Goal: Transaction & Acquisition: Purchase product/service

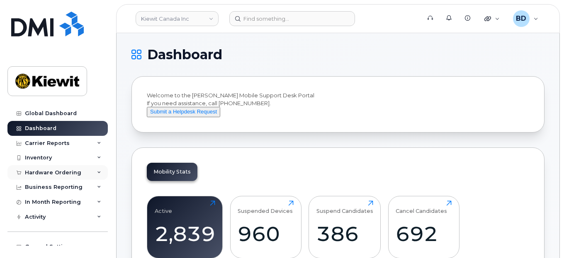
click at [97, 171] on icon at bounding box center [99, 173] width 4 height 4
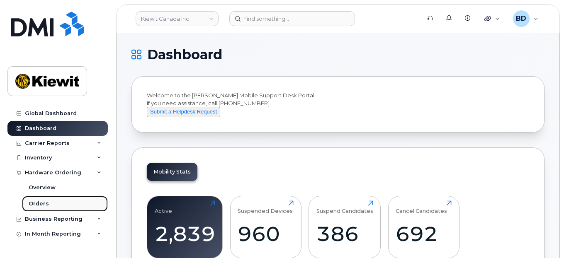
click at [51, 203] on link "Orders" at bounding box center [65, 204] width 86 height 16
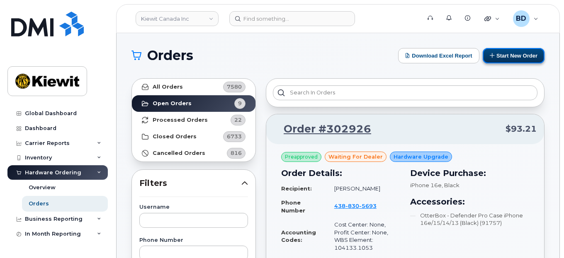
click at [523, 55] on button "Start New Order" at bounding box center [514, 55] width 62 height 15
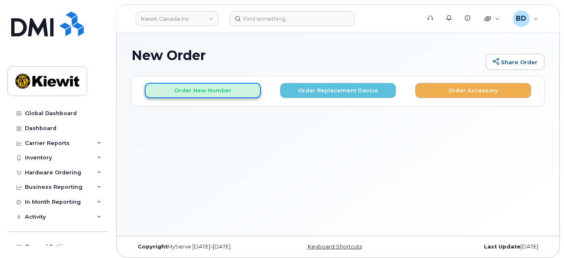
click at [194, 92] on button "Order New Number" at bounding box center [203, 90] width 116 height 15
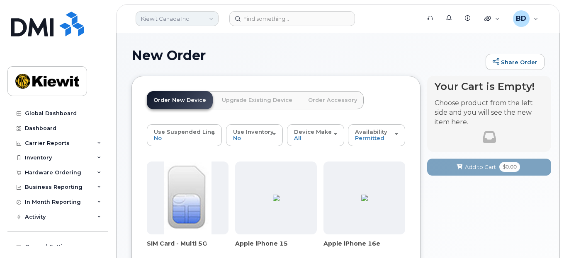
click at [211, 18] on link "Kiewit Canada Inc" at bounding box center [177, 18] width 83 height 15
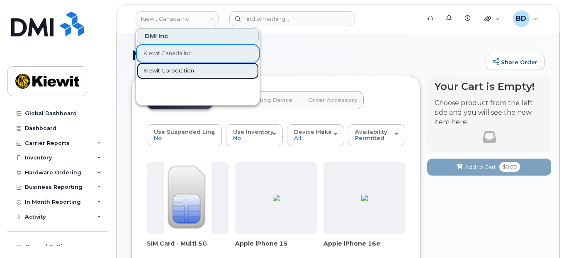
click at [170, 69] on span "Kiewit Corporation" at bounding box center [169, 71] width 51 height 8
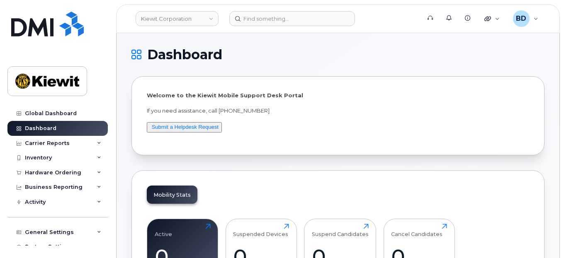
click at [432, 114] on p "If you need assistance, call 877-886-7778" at bounding box center [338, 111] width 382 height 8
click at [91, 173] on div "Hardware Ordering" at bounding box center [57, 173] width 100 height 15
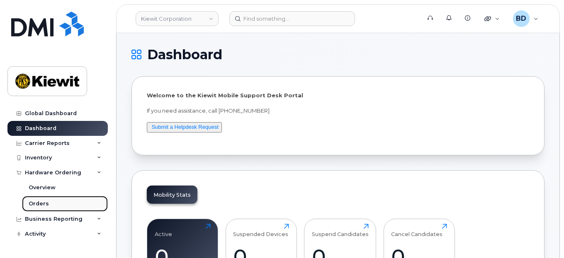
click at [41, 204] on div "Orders" at bounding box center [39, 203] width 20 height 7
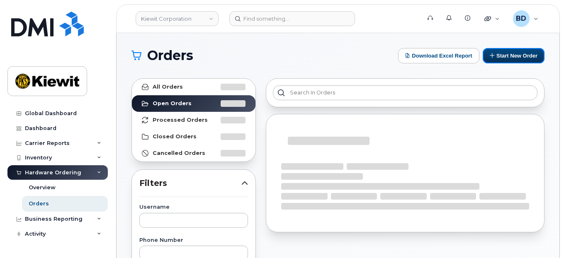
drag, startPoint x: 507, startPoint y: 54, endPoint x: 351, endPoint y: 68, distance: 156.2
click at [507, 54] on button "Start New Order" at bounding box center [514, 55] width 62 height 15
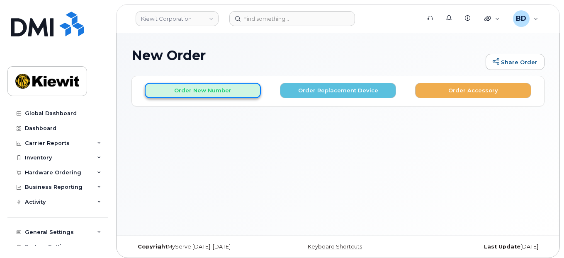
click at [182, 90] on button "Order New Number" at bounding box center [203, 90] width 116 height 15
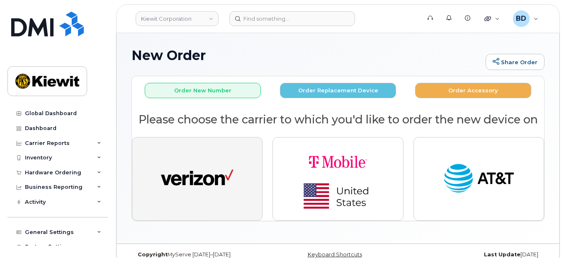
click at [208, 188] on img "button" at bounding box center [197, 179] width 73 height 37
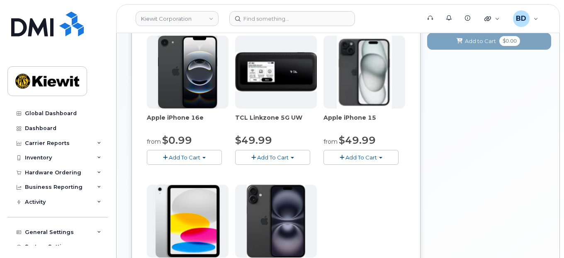
scroll to position [166, 0]
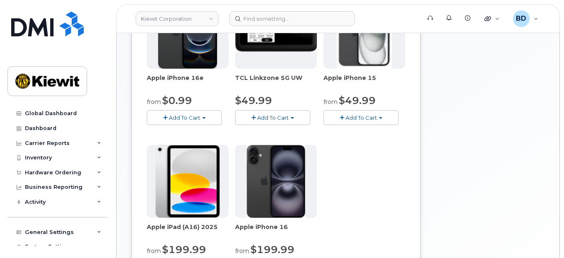
click at [349, 117] on span "Add To Cart" at bounding box center [362, 117] width 32 height 7
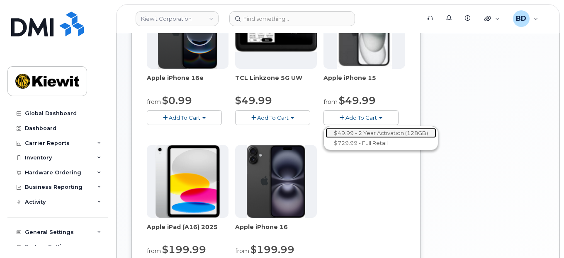
click at [356, 132] on link "$49.99 - 2 Year Activation (128GB)" at bounding box center [381, 133] width 111 height 10
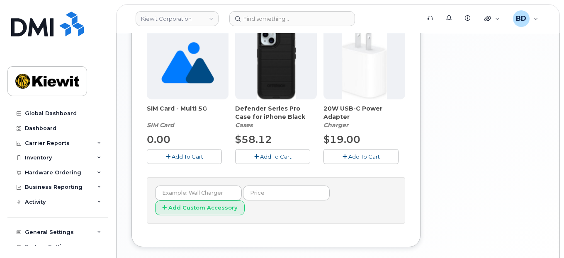
scroll to position [353, 0]
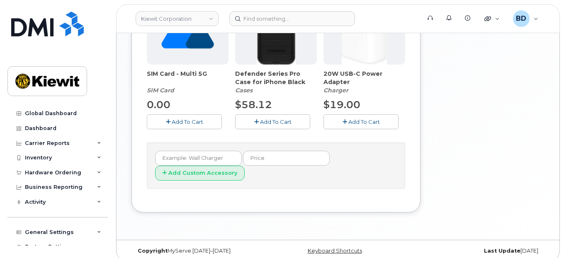
click at [267, 122] on span "Add To Cart" at bounding box center [276, 122] width 32 height 7
click at [355, 120] on span "Add To Cart" at bounding box center [364, 122] width 32 height 7
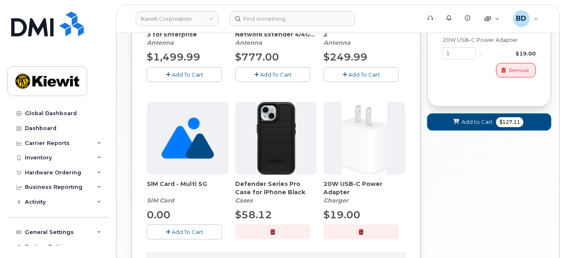
click at [466, 122] on span "Add to Cart" at bounding box center [477, 122] width 31 height 8
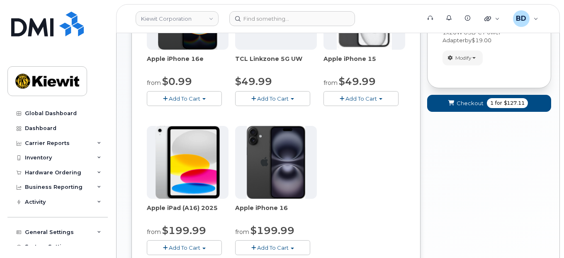
scroll to position [179, 0]
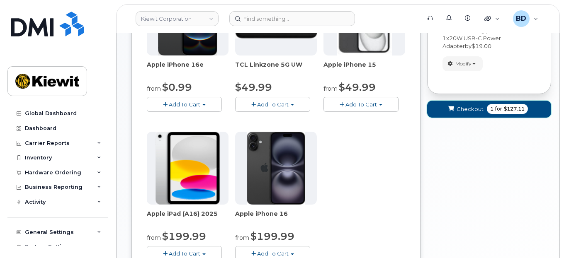
click at [458, 105] on span "Checkout" at bounding box center [470, 109] width 27 height 8
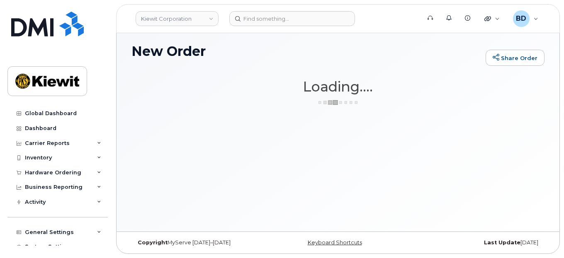
scroll to position [4, 0]
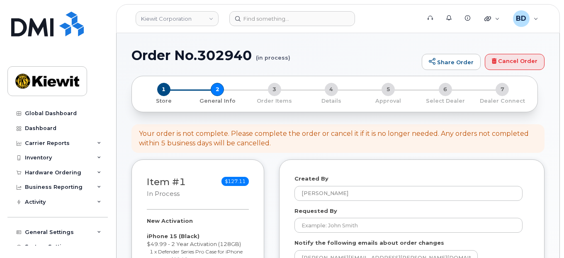
select select
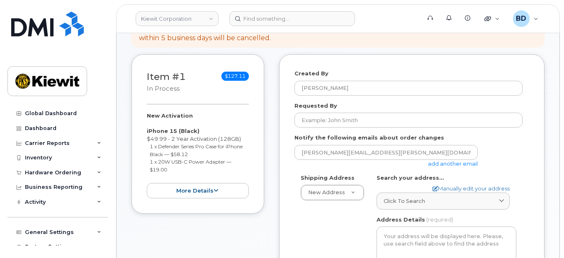
scroll to position [110, 0]
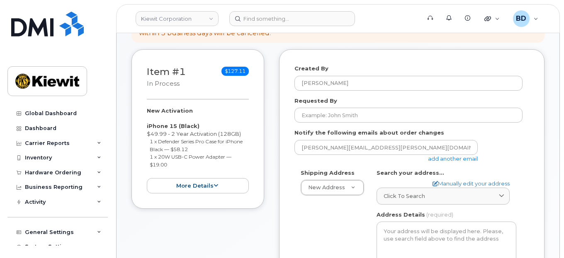
click at [451, 157] on link "add another email" at bounding box center [453, 159] width 50 height 7
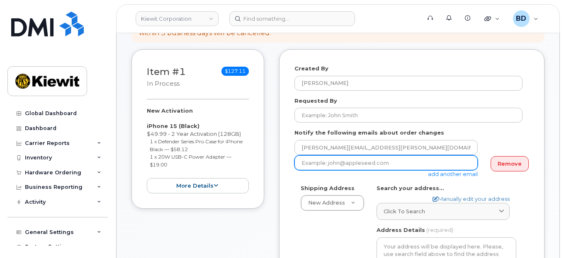
click at [364, 161] on input "email" at bounding box center [386, 163] width 183 height 15
paste input "matt.gabriel@kiewit.com"
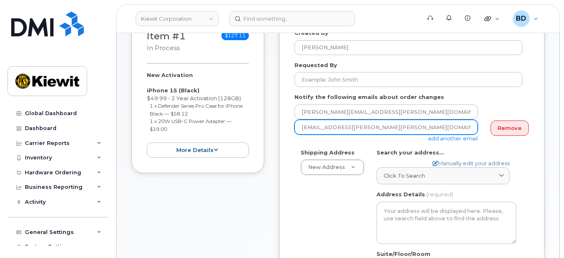
scroll to position [166, 0]
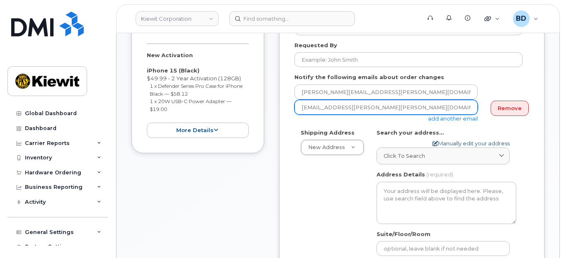
type input "matt.gabriel@kiewit.com"
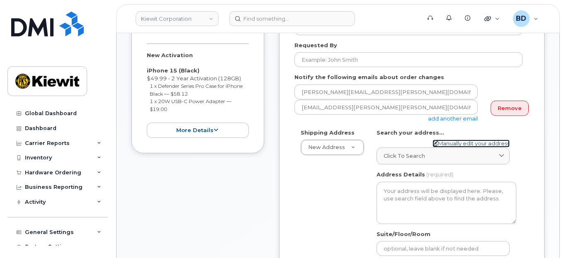
click at [447, 143] on link "Manually edit your address" at bounding box center [471, 144] width 77 height 8
select select
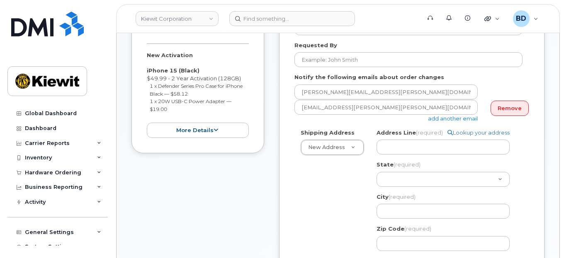
click at [399, 134] on label "Address Line (required)" at bounding box center [410, 133] width 66 height 8
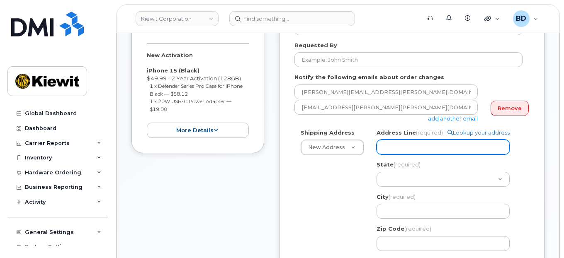
click at [399, 140] on input "Address Line (required)" at bounding box center [443, 147] width 133 height 15
click at [399, 144] on input "Address Line (required)" at bounding box center [443, 147] width 133 height 15
paste input "118 Caddo Dr"
select select
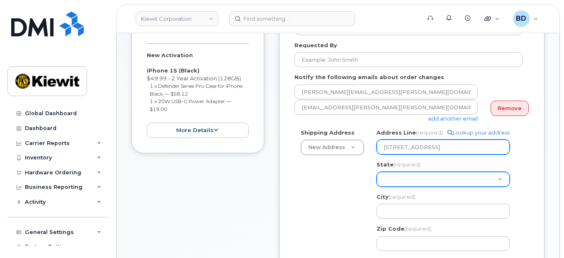
type input "118 Caddo Dr"
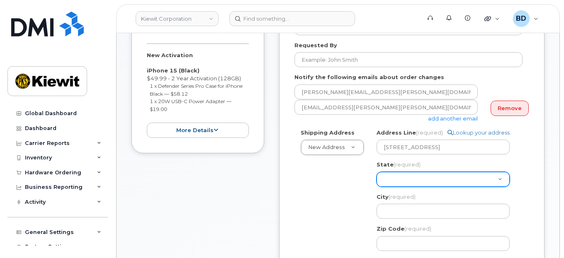
click at [399, 173] on select "Alabama Alaska American Samoa Arizona Arkansas California Colorado Connecticut …" at bounding box center [443, 179] width 133 height 15
select select "TX"
click at [377, 172] on select "Alabama Alaska American Samoa Arizona Arkansas California Colorado Connecticut …" at bounding box center [443, 179] width 133 height 15
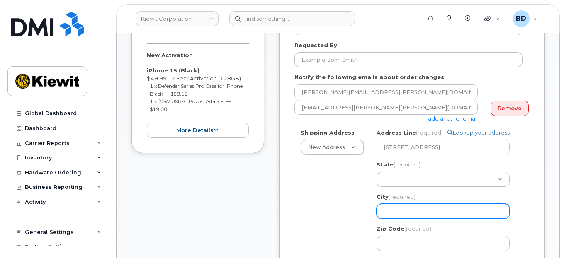
click at [408, 210] on input "City (required)" at bounding box center [443, 211] width 133 height 15
paste input "Abilene"
select select
type input "Abilene"
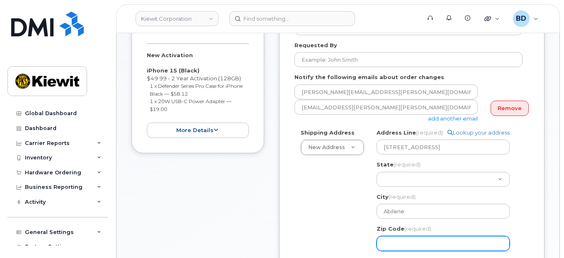
click at [429, 245] on input "Zip Code (required)" at bounding box center [443, 243] width 133 height 15
paste input "79602"
select select
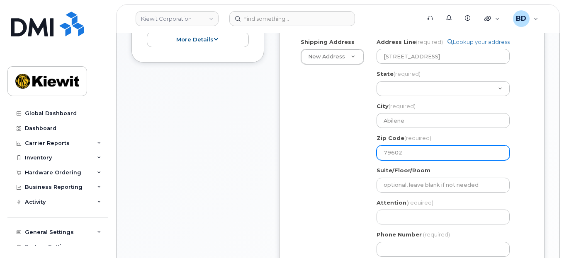
scroll to position [276, 0]
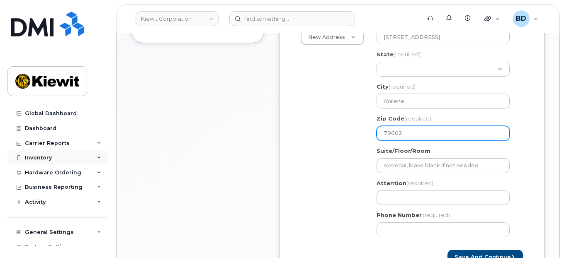
type input "79602"
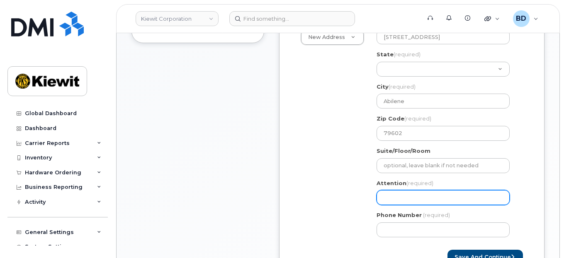
paste input "Matthew.Caldwell"
select select
type input "Matthew.Caldwell"
select select
type input "Matthew.Caldwell/"
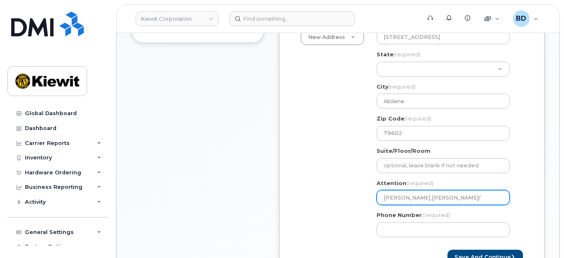
click at [443, 195] on input "Matthew.Caldwell/" at bounding box center [443, 197] width 133 height 15
paste input "Cory Johnson"
select select
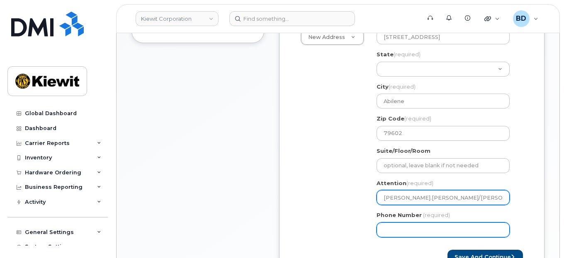
type input "Matthew.Caldwell/Cory Johnson"
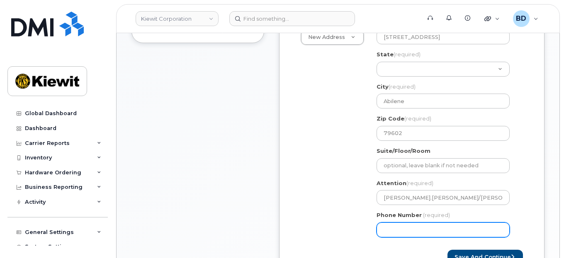
click at [398, 226] on input "Phone Number" at bounding box center [443, 230] width 133 height 15
click at [399, 232] on input "877" at bounding box center [443, 230] width 133 height 15
type input "877772770"
select select
type input "8777727707"
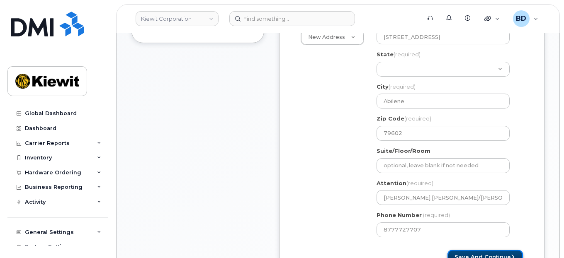
click at [477, 253] on button "Save and Continue" at bounding box center [486, 257] width 76 height 15
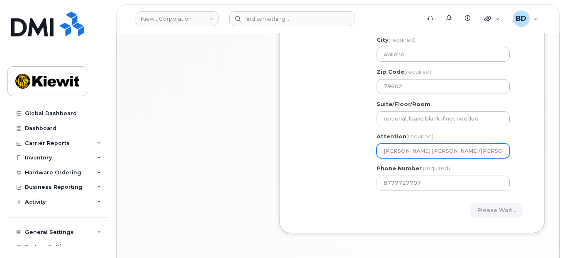
scroll to position [387, 0]
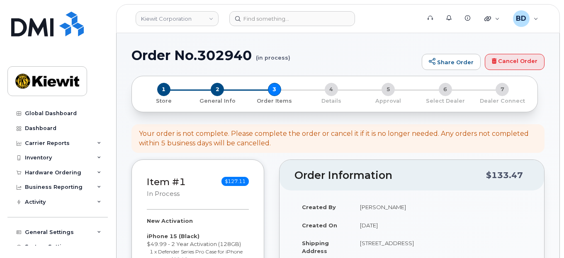
select select
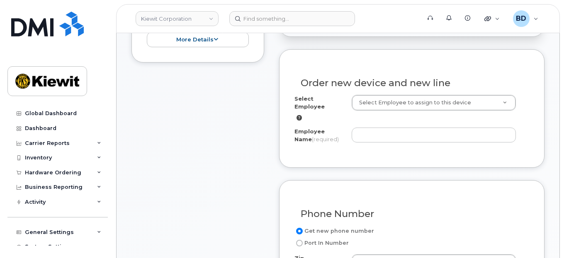
scroll to position [276, 0]
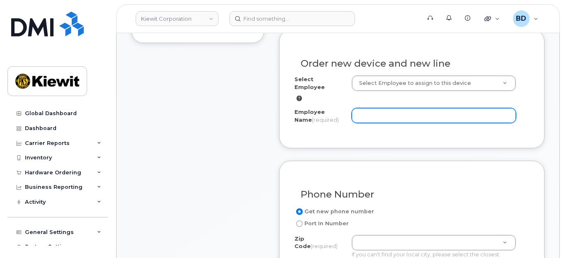
click at [369, 108] on input "Employee Name (required)" at bounding box center [434, 115] width 165 height 15
paste input "[PERSON_NAME]"
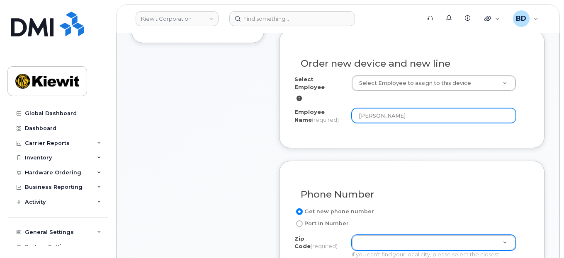
type input "[PERSON_NAME]"
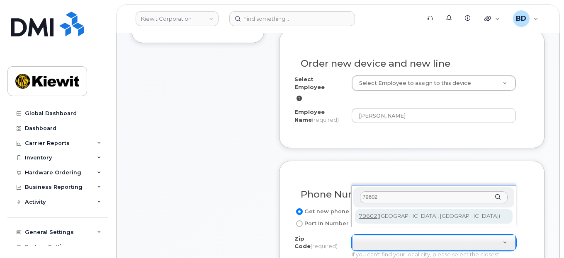
type input "79602"
drag, startPoint x: 380, startPoint y: 216, endPoint x: 222, endPoint y: 178, distance: 162.0
type input "79602 (Abilene, TX)"
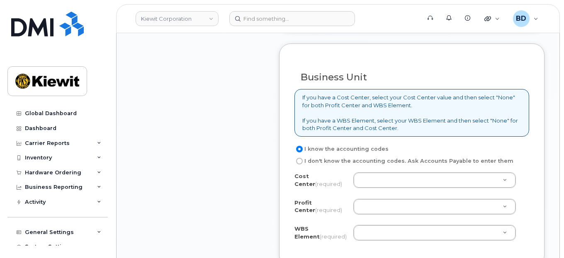
scroll to position [664, 0]
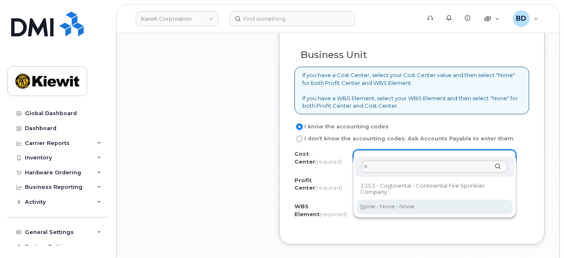
type input "n"
drag, startPoint x: 375, startPoint y: 208, endPoint x: 371, endPoint y: 195, distance: 13.1
type input "None"
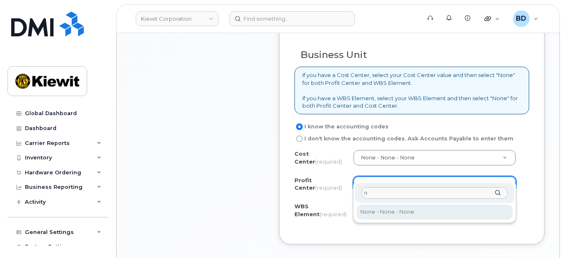
type input "n"
select select "None"
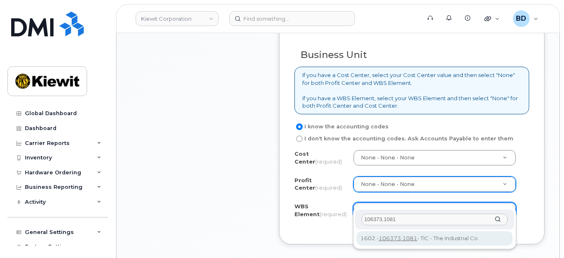
type input "106373.1081"
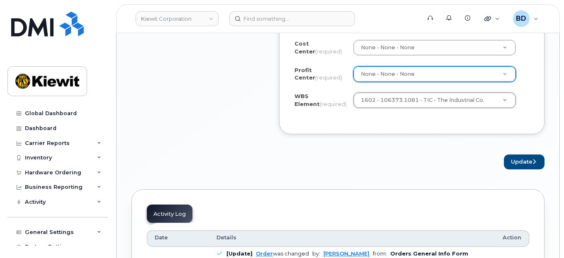
scroll to position [829, 0]
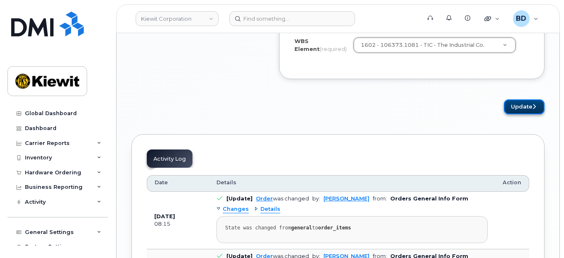
click at [528, 100] on button "Update" at bounding box center [524, 107] width 41 height 15
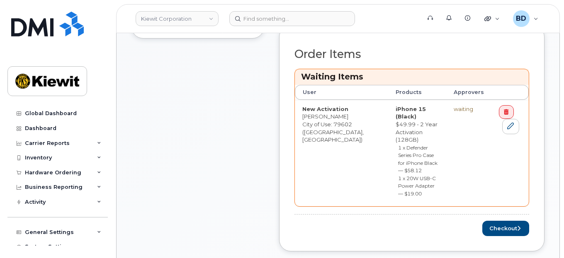
scroll to position [332, 0]
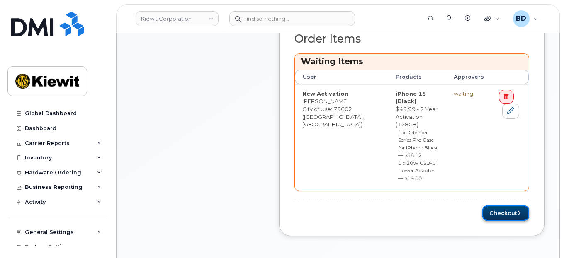
click at [498, 206] on button "Checkout" at bounding box center [505, 213] width 47 height 15
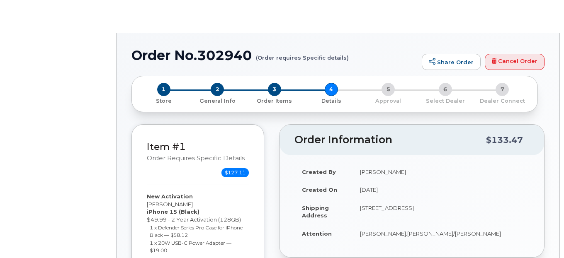
select select "Business Unlimited Smartphone"
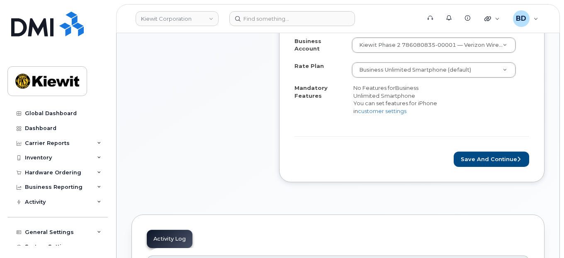
scroll to position [332, 0]
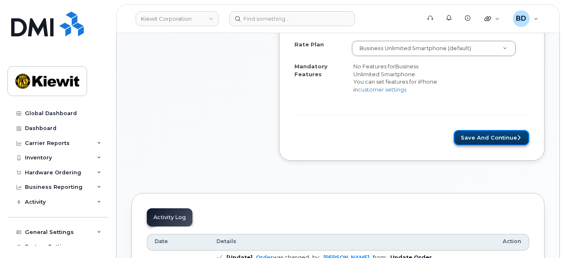
click at [474, 136] on button "Save and Continue" at bounding box center [492, 137] width 76 height 15
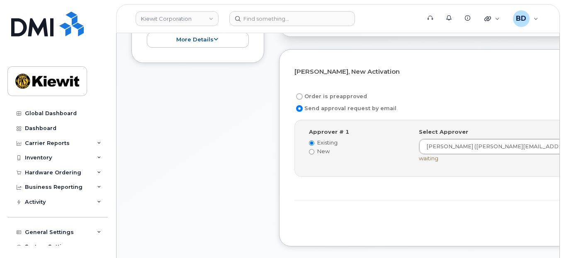
scroll to position [276, 0]
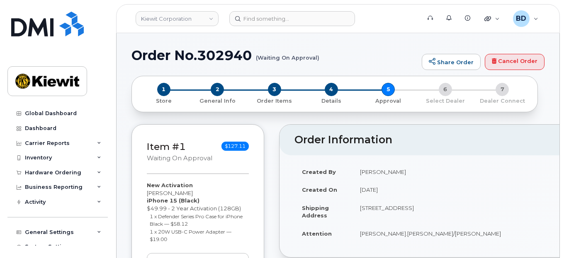
click at [228, 54] on h1 "Order No.302940 (Waiting On Approval)" at bounding box center [275, 55] width 286 height 15
copy h1 "302940"
click at [70, 171] on div "Hardware Ordering" at bounding box center [53, 173] width 56 height 7
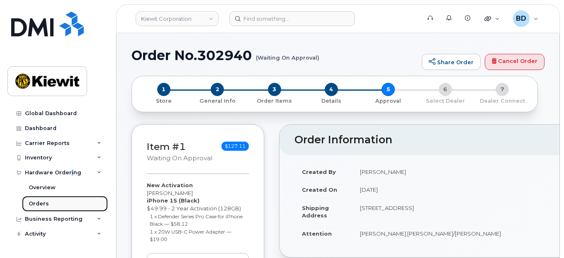
click at [40, 202] on div "Orders" at bounding box center [39, 203] width 20 height 7
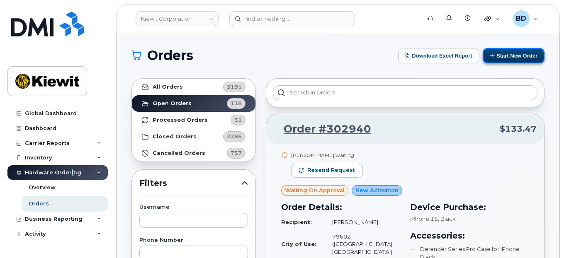
click at [514, 55] on button "Start New Order" at bounding box center [514, 55] width 62 height 15
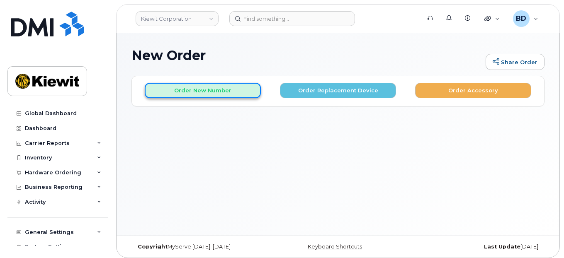
click at [192, 92] on button "Order New Number" at bounding box center [203, 90] width 116 height 15
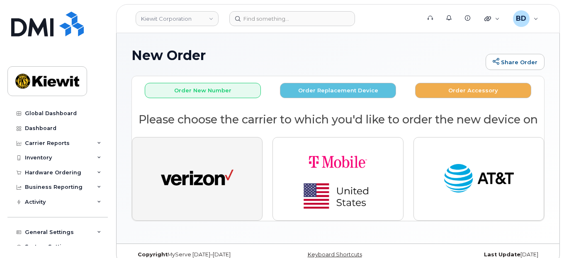
click at [219, 175] on img "button" at bounding box center [197, 179] width 73 height 37
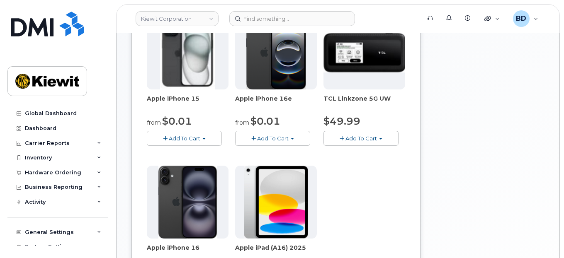
scroll to position [166, 0]
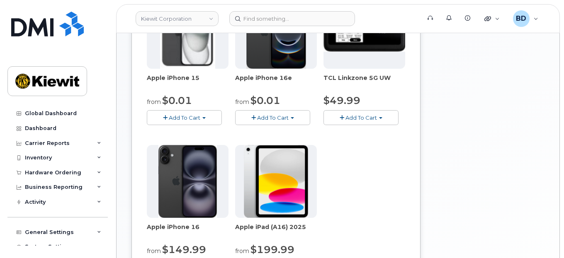
click at [187, 116] on span "Add To Cart" at bounding box center [185, 117] width 32 height 7
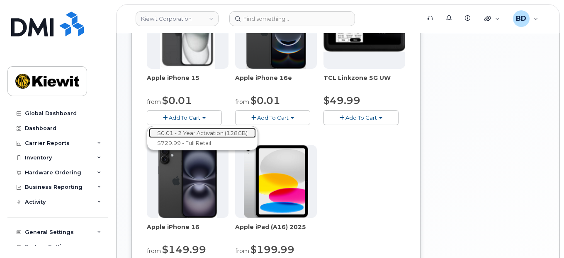
click at [189, 129] on link "$0.01 - 2 Year Activation (128GB)" at bounding box center [202, 133] width 107 height 10
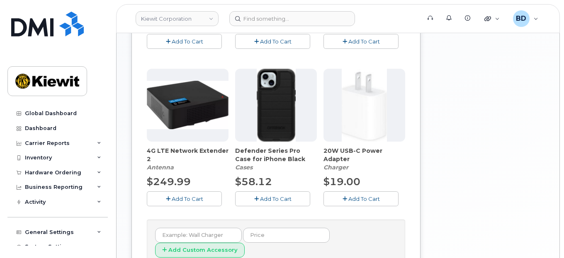
scroll to position [298, 0]
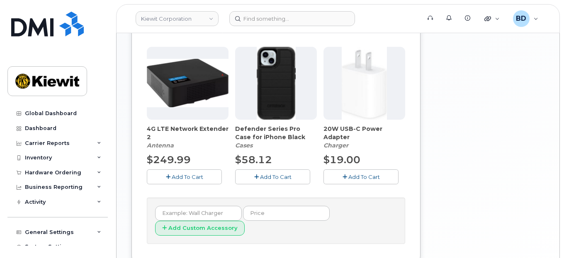
click at [269, 174] on span "Add To Cart" at bounding box center [276, 177] width 32 height 7
click at [350, 171] on button "Add To Cart" at bounding box center [361, 177] width 75 height 15
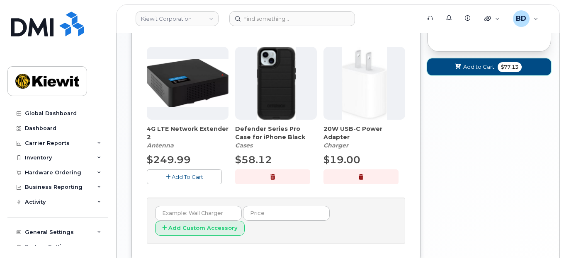
click at [477, 67] on span "Add to Cart" at bounding box center [478, 67] width 31 height 8
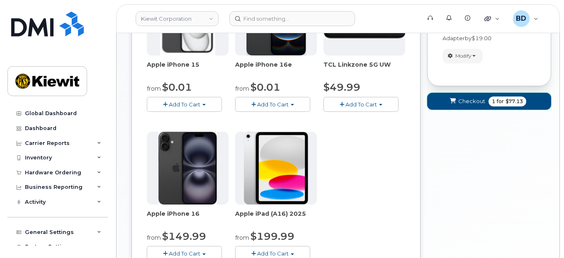
click at [452, 96] on button "Checkout 1 for $77.13" at bounding box center [489, 101] width 124 height 17
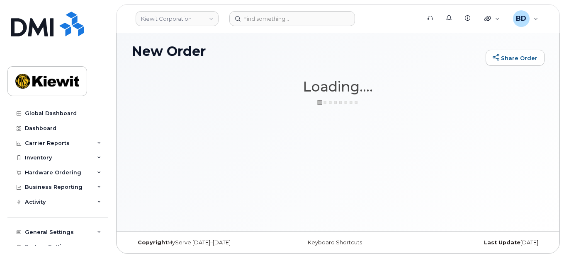
scroll to position [4, 0]
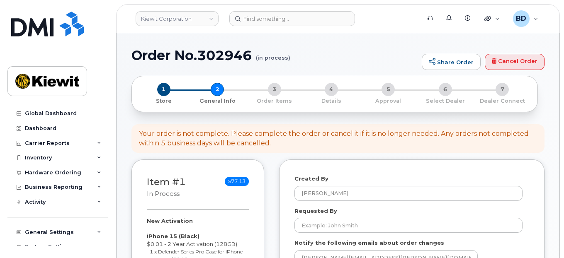
select select
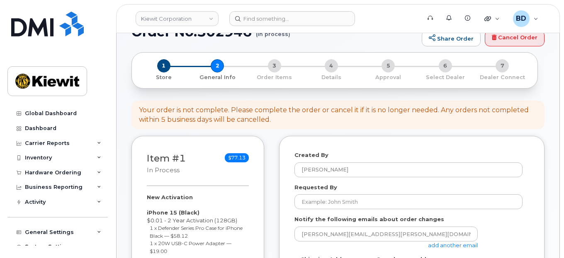
scroll to position [110, 0]
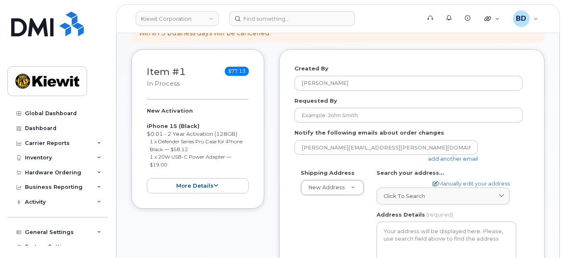
click at [463, 157] on link "add another email" at bounding box center [453, 159] width 50 height 7
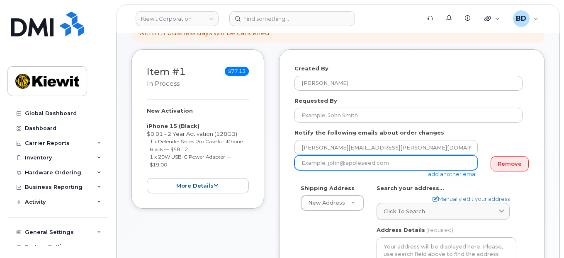
click at [344, 163] on input "email" at bounding box center [386, 163] width 183 height 15
paste input "mary.stein@kiewit.com"
type input "mary.stein@kiewit.com"
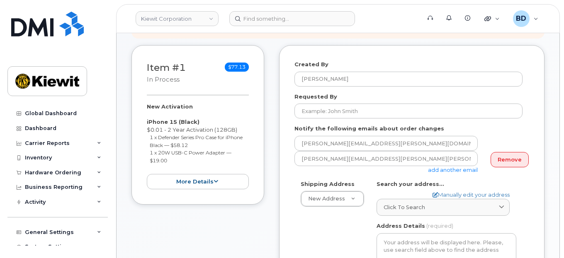
scroll to position [166, 0]
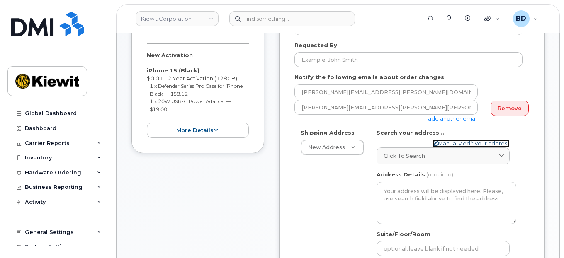
click at [452, 144] on link "Manually edit your address" at bounding box center [471, 144] width 77 height 8
select select
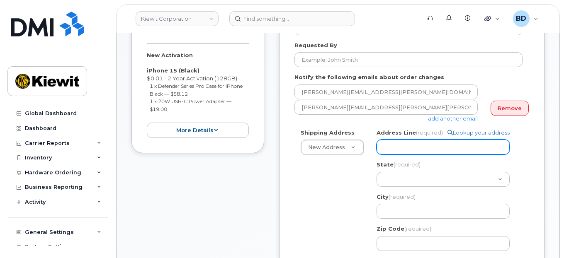
click at [395, 146] on input "Address Line (required)" at bounding box center [443, 147] width 133 height 15
paste input "8900 Renner Blvd"
select select
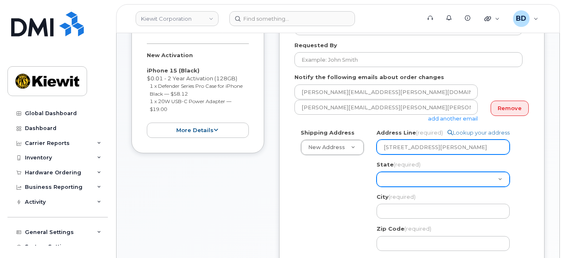
type input "8900 Renner Blvd"
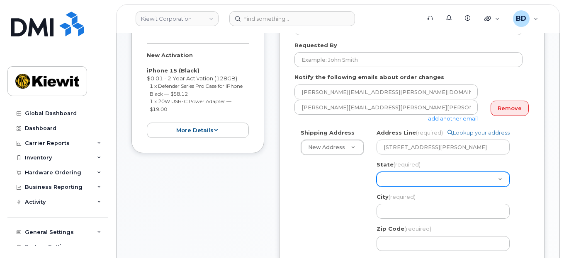
click at [392, 176] on select "Alabama Alaska American Samoa Arizona Arkansas California Colorado Connecticut …" at bounding box center [443, 179] width 133 height 15
select select "KS"
click at [377, 172] on select "Alabama Alaska American Samoa Arizona Arkansas California Colorado Connecticut …" at bounding box center [443, 179] width 133 height 15
click at [395, 180] on select "Alabama Alaska American Samoa Arizona Arkansas California Colorado Connecticut …" at bounding box center [443, 179] width 133 height 15
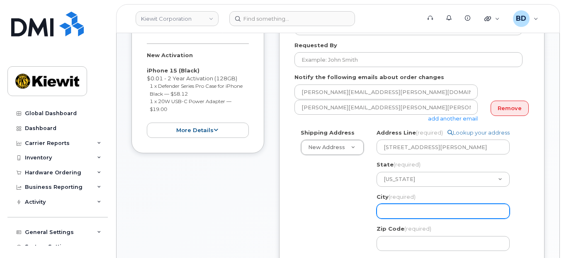
click at [409, 216] on input "City (required)" at bounding box center [443, 211] width 133 height 15
select select
type input "L"
select select
type input "Le"
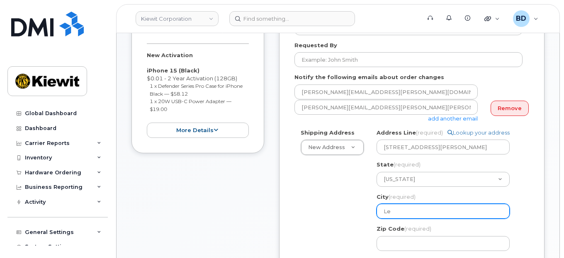
select select
type input "Len"
select select
type input "Lene"
select select
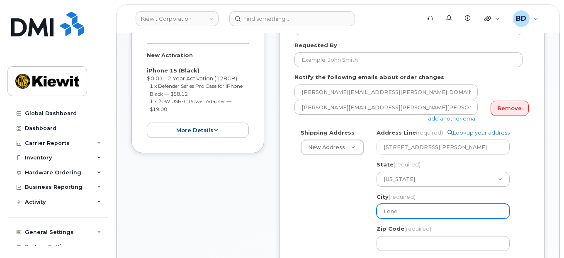
type input "Lenex"
select select
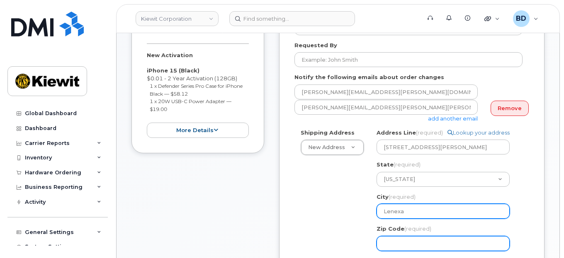
type input "Lenexa"
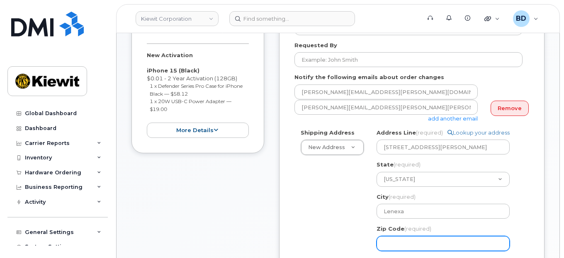
click at [401, 245] on input "Zip Code (required)" at bounding box center [443, 243] width 133 height 15
select select
type input "6"
select select
type input "66"
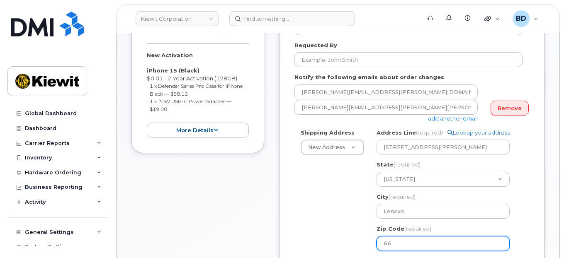
select select
type input "662"
select select
type input "6621"
select select
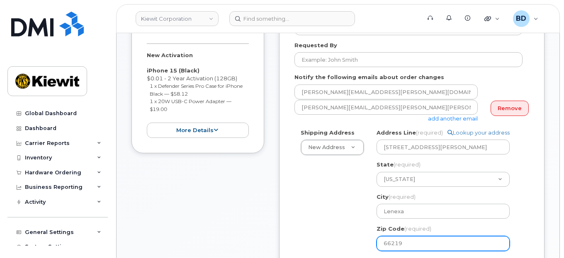
type input "66219"
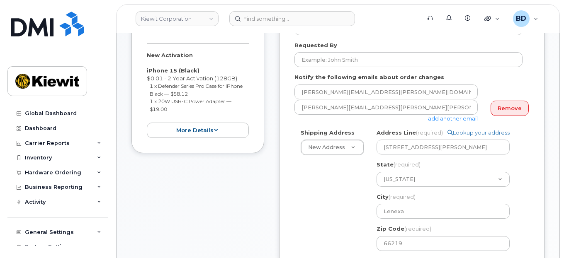
click at [267, 199] on div "Item #1 in process $77.13 New Activation iPhone 15 (Black) $0.01 - 2 Year Activ…" at bounding box center [338, 198] width 413 height 409
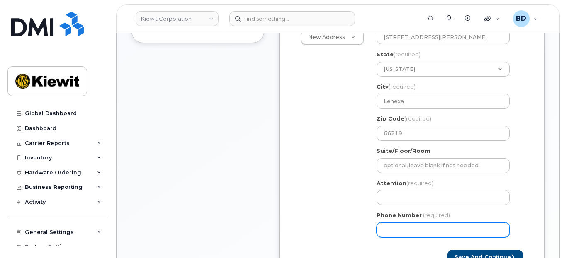
scroll to position [332, 0]
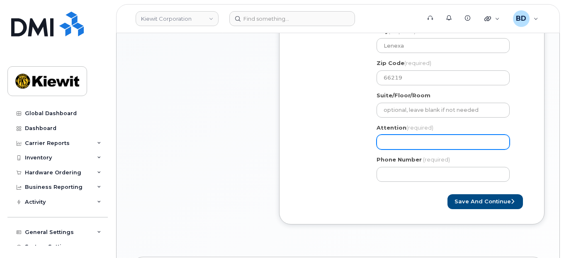
paste input "Chad.Johnson"
click at [387, 141] on input "Attention (required)" at bounding box center [443, 142] width 133 height 15
select select
type input "Chad.Johnson"
select select
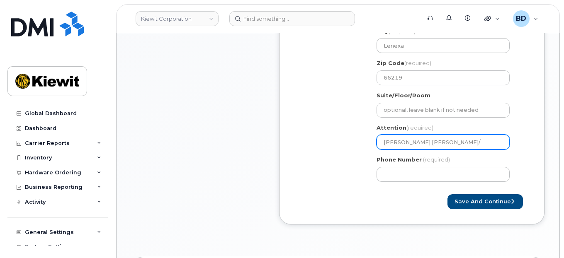
type input "Chad.Johnson/"
click at [433, 142] on input "Chad.Johnson/" at bounding box center [443, 142] width 133 height 15
paste input "[PERSON_NAME]"
select select
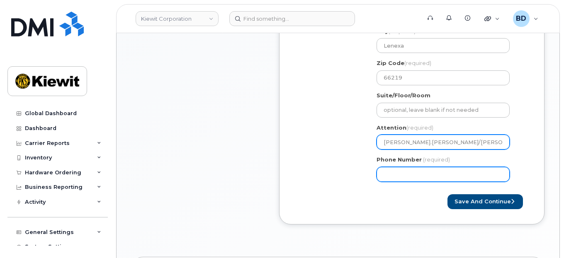
type input "[PERSON_NAME].[PERSON_NAME]/[PERSON_NAME]"
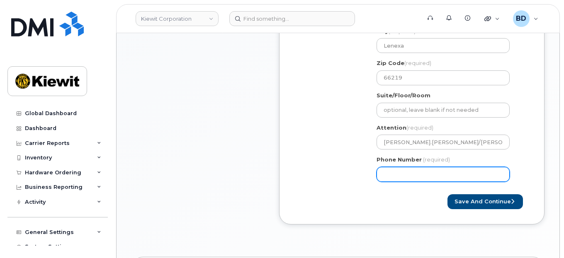
click at [389, 176] on input "Phone Number" at bounding box center [443, 174] width 133 height 15
type input "877772770"
select select
type input "8777727707"
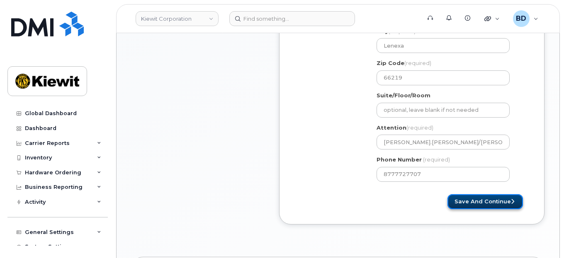
click at [479, 200] on button "Save and Continue" at bounding box center [486, 202] width 76 height 15
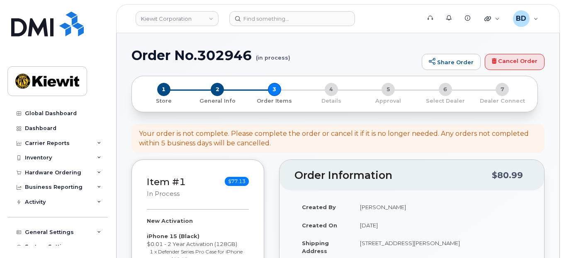
select select
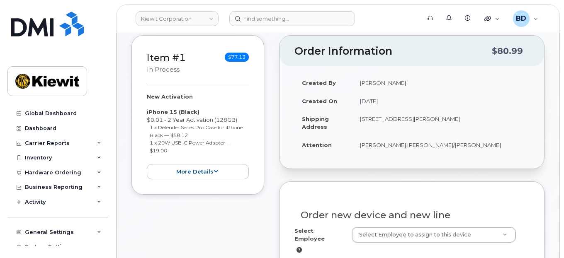
scroll to position [166, 0]
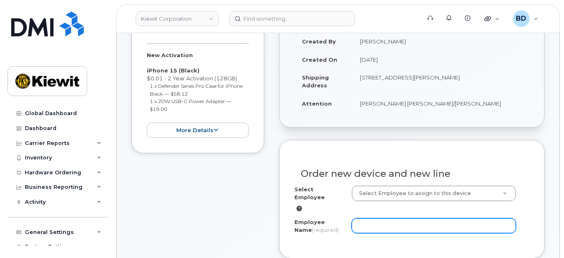
click at [358, 219] on input "Employee Name (required)" at bounding box center [434, 226] width 165 height 15
paste input "[PERSON_NAME]"
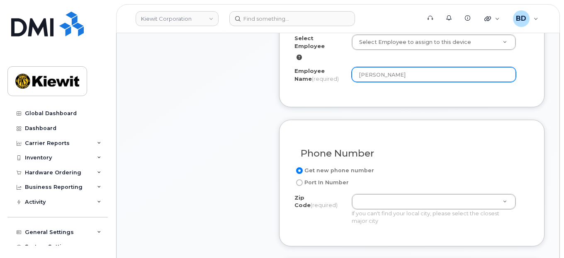
scroll to position [332, 0]
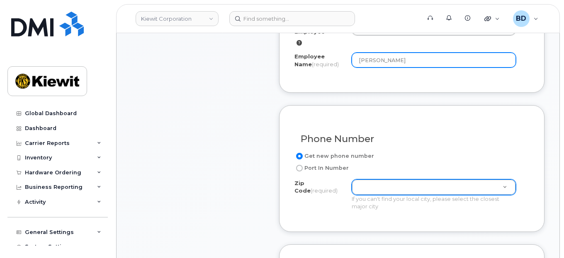
type input "[PERSON_NAME]"
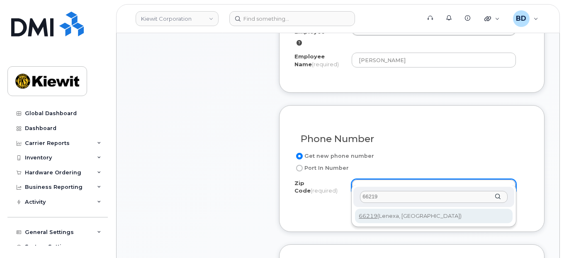
type input "66219"
type input "66219 ([GEOGRAPHIC_DATA], [GEOGRAPHIC_DATA])"
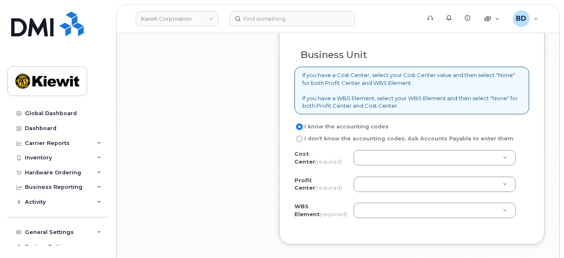
scroll to position [719, 0]
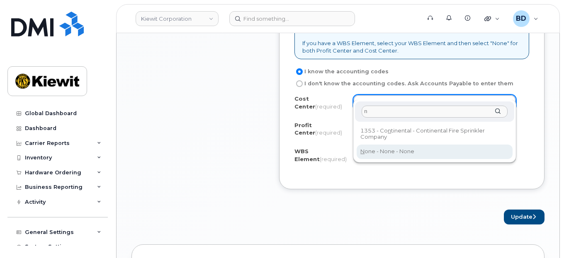
type input "n"
type input "None"
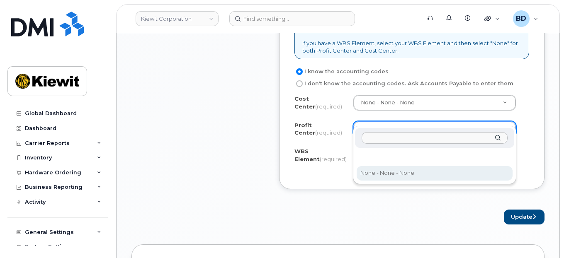
drag, startPoint x: 380, startPoint y: 171, endPoint x: 371, endPoint y: 158, distance: 15.4
select select "None"
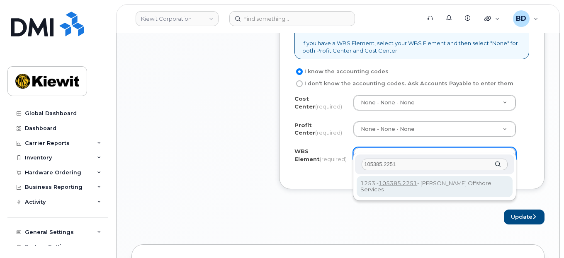
type input "105385.2251"
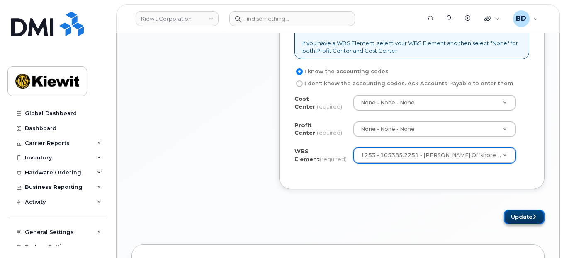
click at [522, 210] on button "Update" at bounding box center [524, 217] width 41 height 15
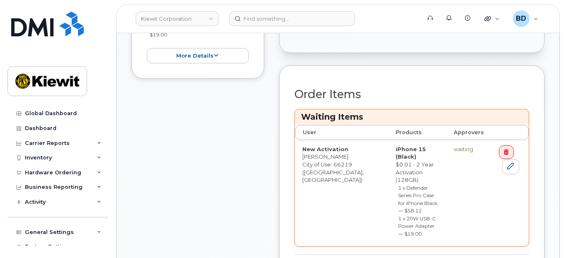
scroll to position [332, 0]
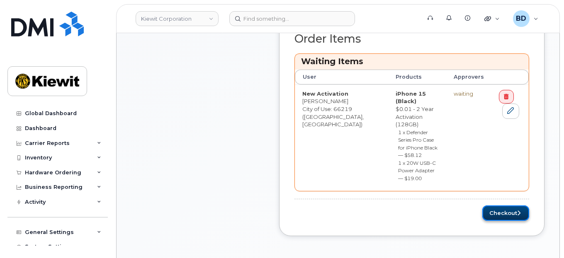
click at [508, 206] on button "Checkout" at bounding box center [505, 213] width 47 height 15
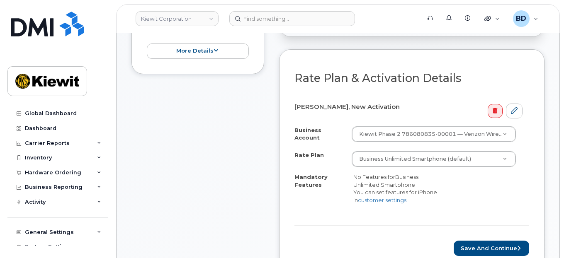
scroll to position [276, 0]
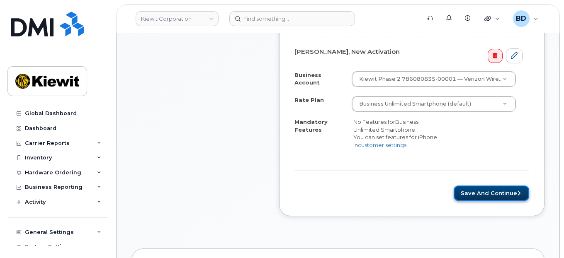
click at [493, 186] on button "Save and Continue" at bounding box center [492, 193] width 76 height 15
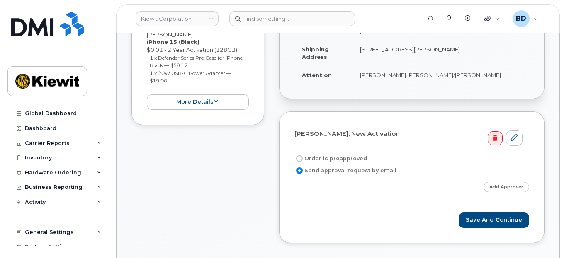
scroll to position [221, 0]
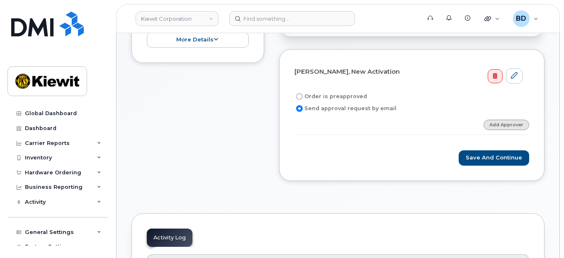
click at [513, 121] on link "Add Approver" at bounding box center [507, 125] width 46 height 10
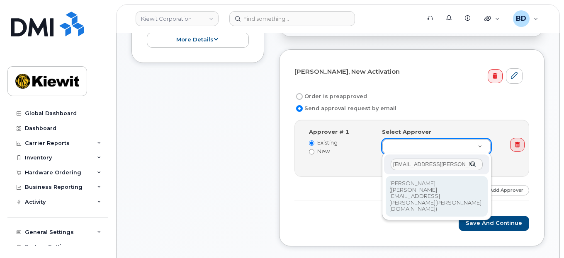
click at [398, 165] on input "[EMAIL_ADDRESS][PERSON_NAME][PERSON_NAME][DOMAIN_NAME]" at bounding box center [437, 165] width 92 height 12
type input "[EMAIL_ADDRESS][PERSON_NAME][PERSON_NAME][DOMAIN_NAME]"
type input "2146672"
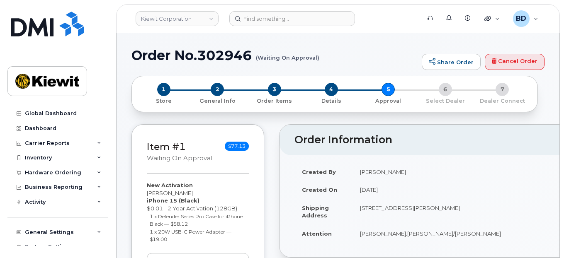
click at [221, 55] on h1 "Order No.302946 (Waiting On Approval)" at bounding box center [275, 55] width 286 height 15
copy h1 "302946"
click at [97, 173] on icon at bounding box center [99, 173] width 4 height 4
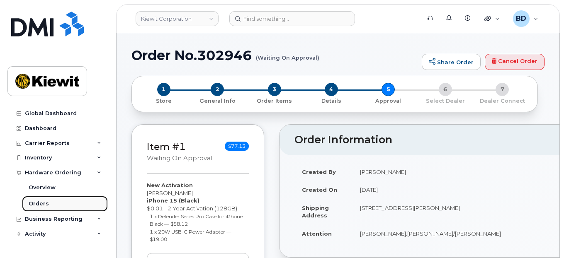
click at [32, 204] on div "Orders" at bounding box center [39, 203] width 20 height 7
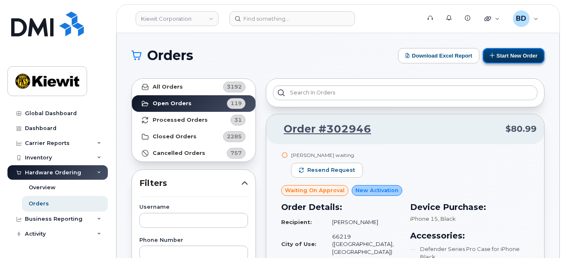
click at [507, 54] on button "Start New Order" at bounding box center [514, 55] width 62 height 15
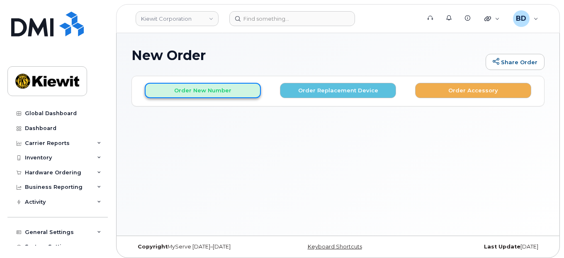
click at [206, 92] on button "Order New Number" at bounding box center [203, 90] width 116 height 15
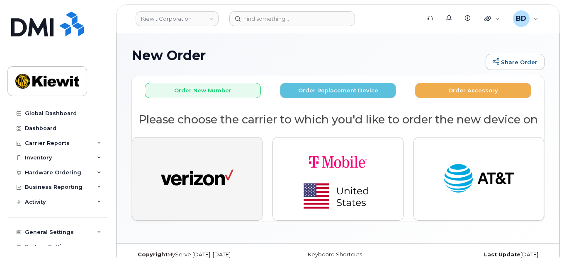
click at [206, 180] on img "button" at bounding box center [197, 179] width 73 height 37
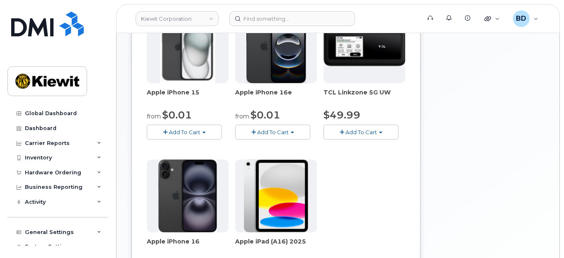
scroll to position [166, 0]
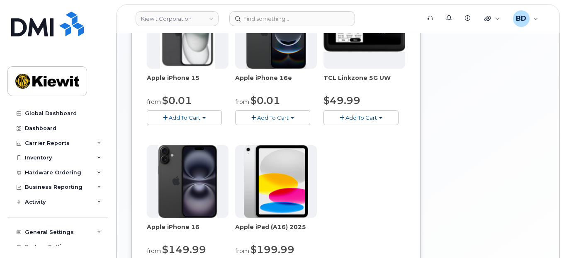
click at [190, 114] on span "Add To Cart" at bounding box center [185, 117] width 32 height 7
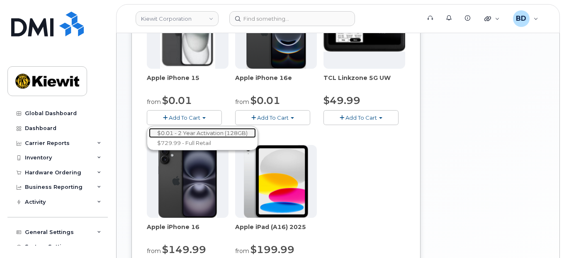
click at [193, 132] on link "$0.01 - 2 Year Activation (128GB)" at bounding box center [202, 133] width 107 height 10
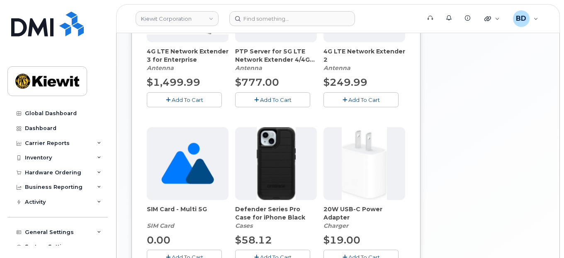
scroll to position [243, 0]
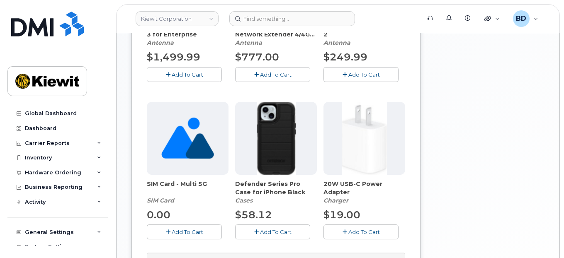
drag, startPoint x: 283, startPoint y: 229, endPoint x: 300, endPoint y: 226, distance: 17.3
click at [283, 229] on span "Add To Cart" at bounding box center [276, 232] width 32 height 7
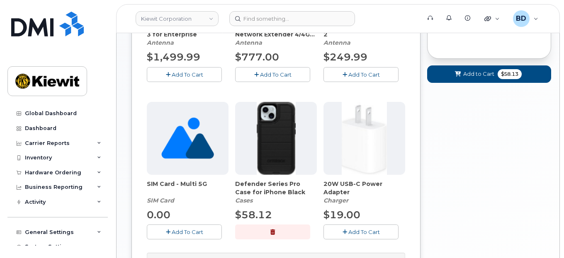
drag, startPoint x: 351, startPoint y: 230, endPoint x: 356, endPoint y: 226, distance: 6.5
click at [352, 230] on span "Add To Cart" at bounding box center [364, 232] width 32 height 7
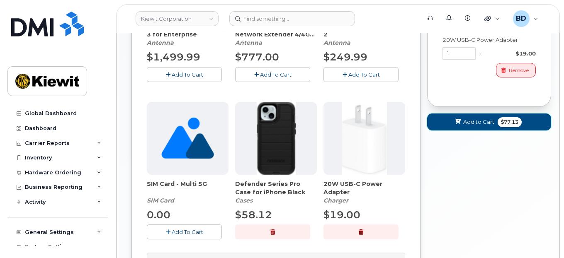
click at [478, 119] on span "Add to Cart" at bounding box center [478, 122] width 31 height 8
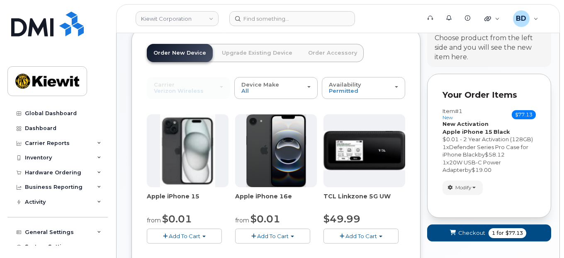
scroll to position [68, 0]
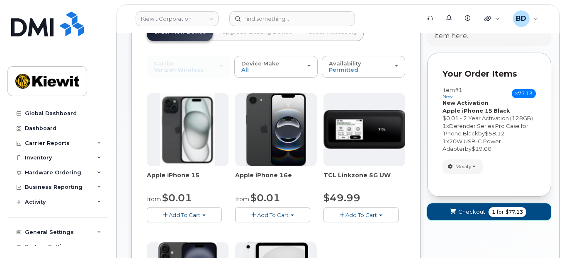
click at [474, 209] on span "Checkout" at bounding box center [471, 212] width 27 height 8
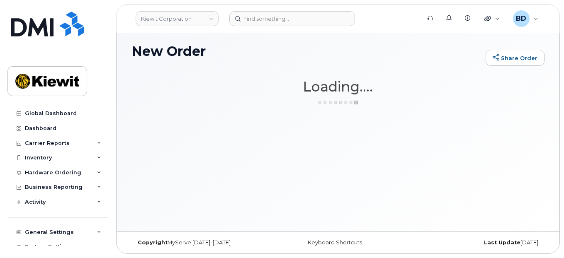
scroll to position [4, 0]
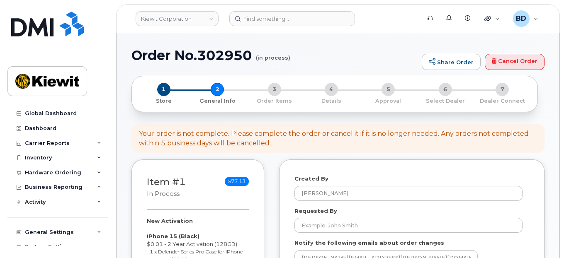
select select
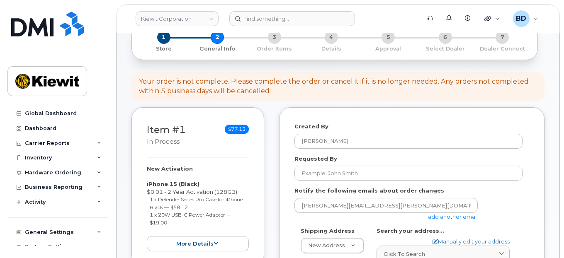
scroll to position [110, 0]
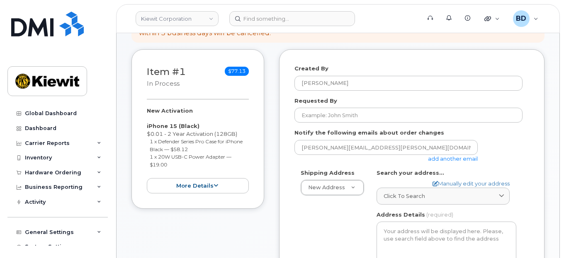
click at [459, 158] on link "add another email" at bounding box center [453, 159] width 50 height 7
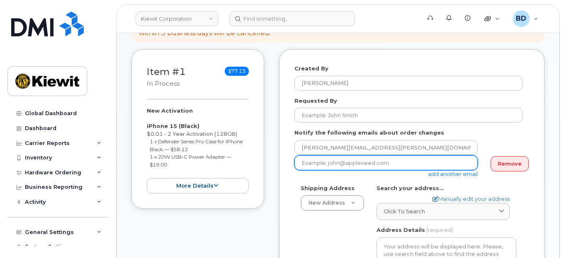
click at [367, 162] on input "email" at bounding box center [386, 163] width 183 height 15
paste input "cindy.caballero@kiewit.com"
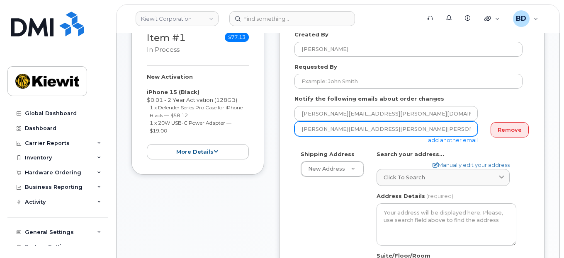
scroll to position [166, 0]
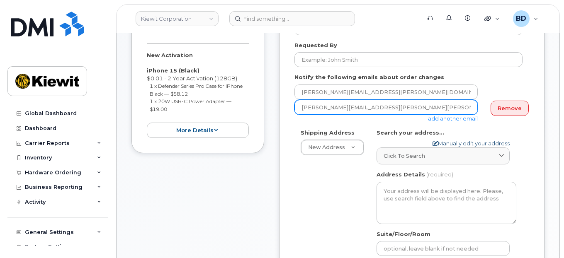
type input "cindy.caballero@kiewit.com"
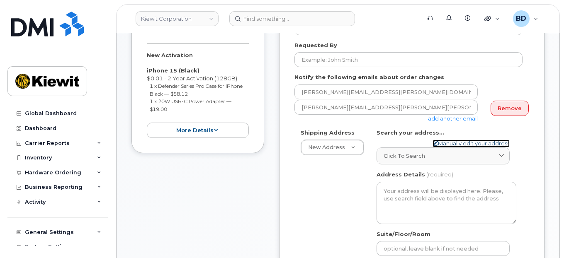
click at [451, 140] on link "Manually edit your address" at bounding box center [471, 144] width 77 height 8
select select
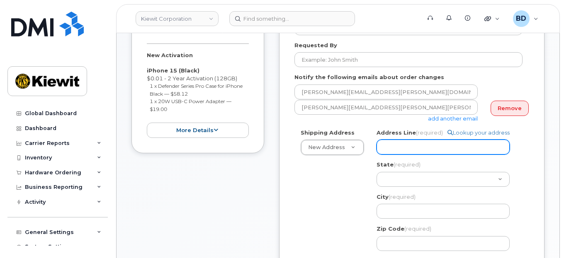
click at [430, 144] on input "Address Line (required)" at bounding box center [443, 147] width 133 height 15
paste input "989 Seven Pines Rd"
select select
type input "989 Seven Pines Rd"
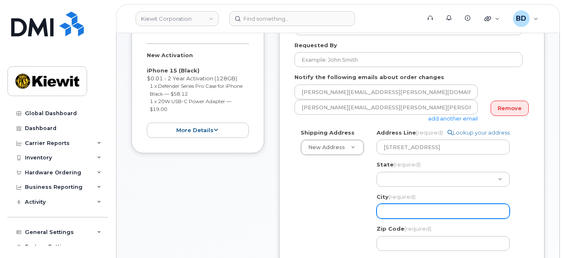
click at [392, 209] on input "City (required)" at bounding box center [443, 211] width 133 height 15
paste input "Benton"
select select
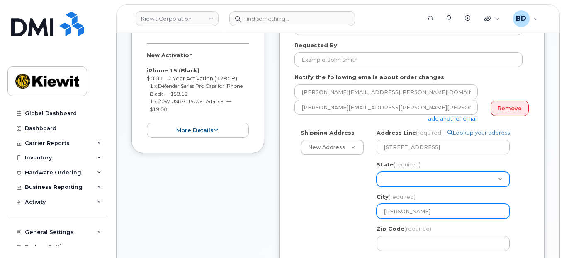
type input "Benton"
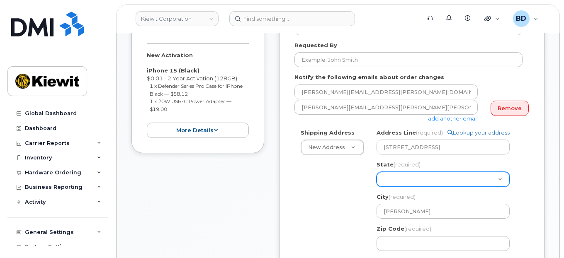
click at [382, 174] on select "Alabama Alaska American Samoa Arizona Arkansas California Colorado Connecticut …" at bounding box center [443, 179] width 133 height 15
select select "LA"
click at [377, 172] on select "Alabama Alaska American Samoa Arizona Arkansas California Colorado Connecticut …" at bounding box center [443, 179] width 133 height 15
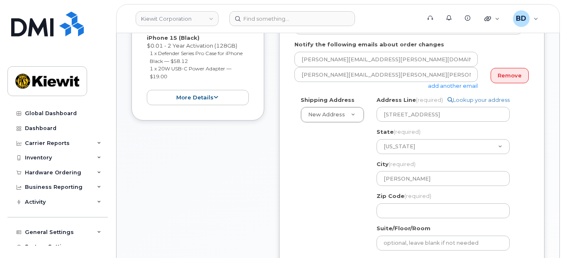
scroll to position [221, 0]
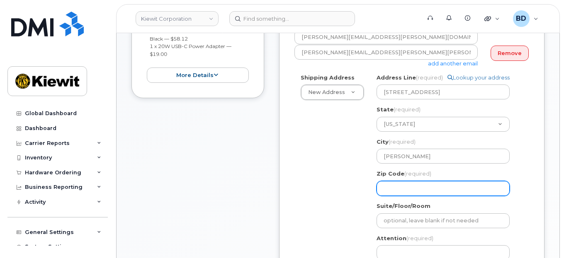
click at [397, 183] on input "Zip Code (required)" at bounding box center [443, 188] width 133 height 15
paste input "71006"
select select
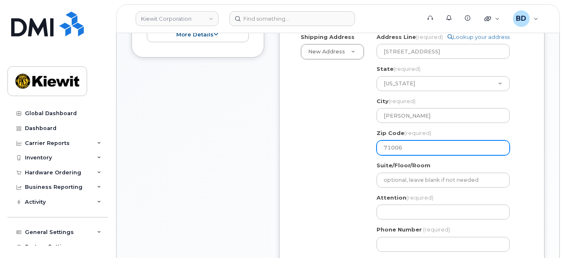
scroll to position [276, 0]
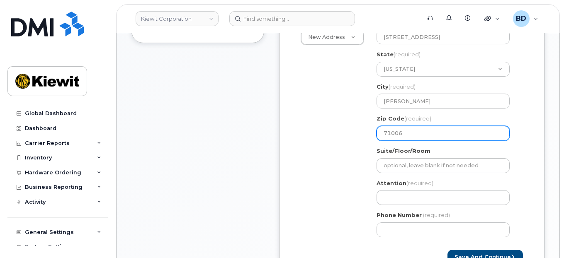
type input "71006"
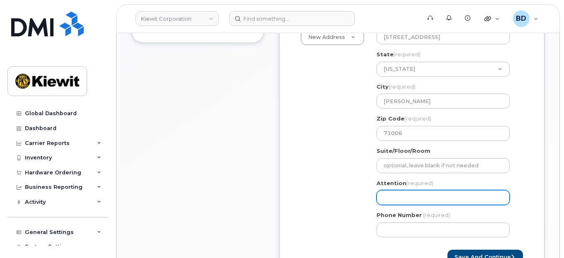
paste input "Daniel.Dula"
click at [382, 195] on input "Attention (required)" at bounding box center [443, 197] width 133 height 15
select select
type input "Daniel.Dula"
select select
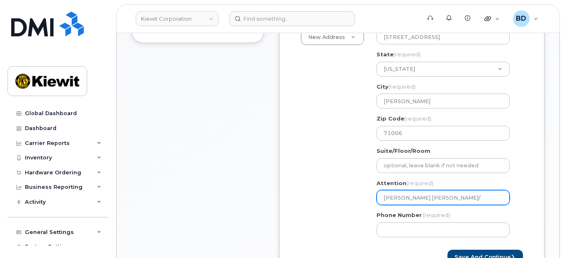
type input "Daniel.Dula/"
click at [427, 196] on input "Daniel.Dula/" at bounding box center [443, 197] width 133 height 15
paste input "[PERSON_NAME]"
select select
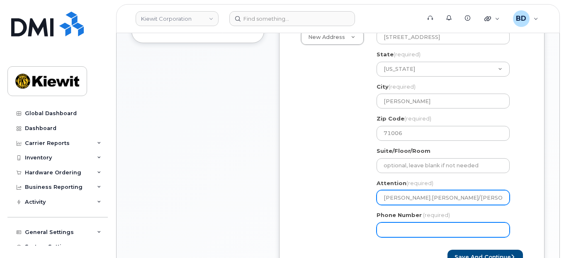
type input "[PERSON_NAME].[PERSON_NAME]/[PERSON_NAME]"
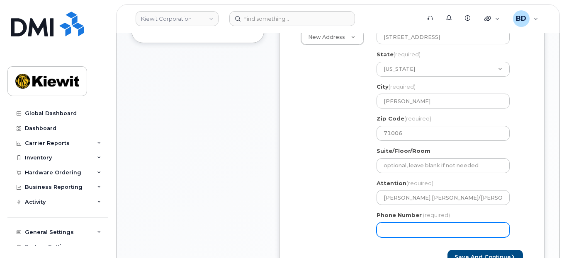
click at [418, 228] on input "Phone Number" at bounding box center [443, 230] width 133 height 15
type input "877772770"
select select
type input "8777727707"
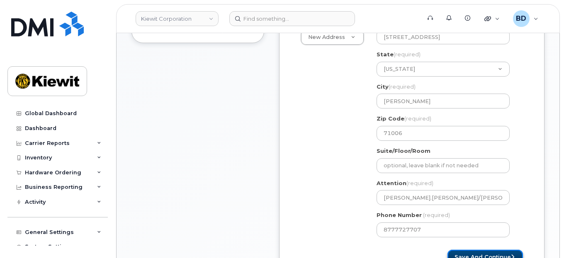
click at [483, 252] on button "Save and Continue" at bounding box center [486, 257] width 76 height 15
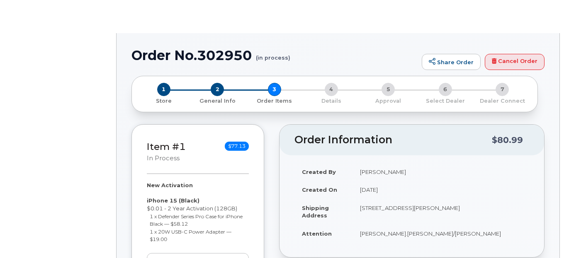
radio input "true"
select select
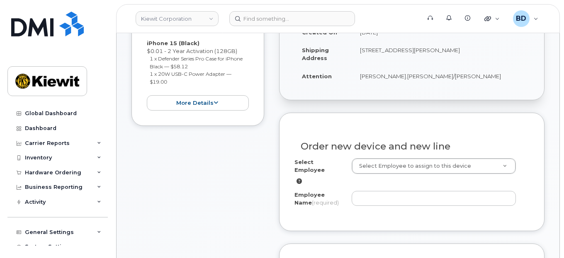
scroll to position [221, 0]
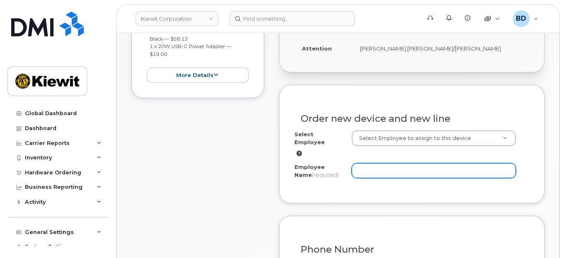
click at [378, 163] on input "Employee Name (required)" at bounding box center [434, 170] width 165 height 15
paste input "[PERSON_NAME]"
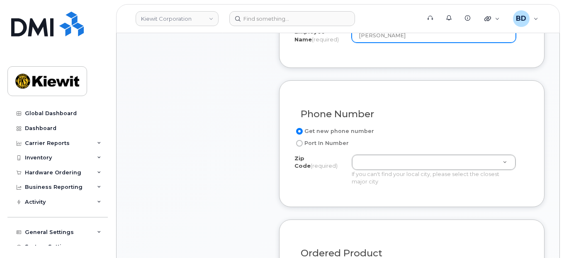
scroll to position [387, 0]
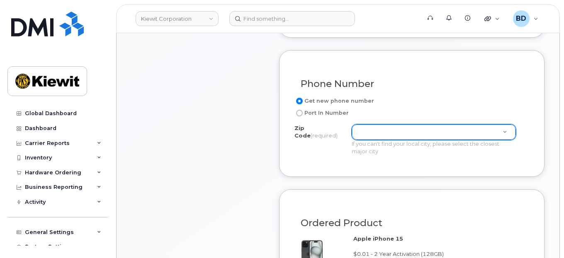
type input "[PERSON_NAME]"
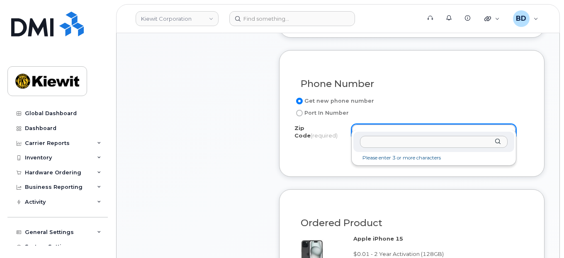
click at [373, 141] on input "Zip Code (required)" at bounding box center [433, 142] width 147 height 12
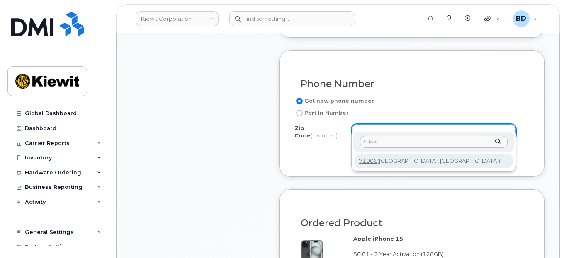
type input "71006"
type input "71006 (Benton, LA)"
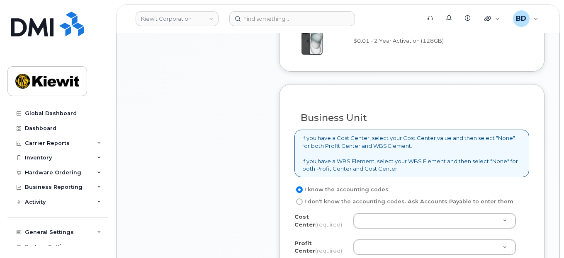
scroll to position [608, 0]
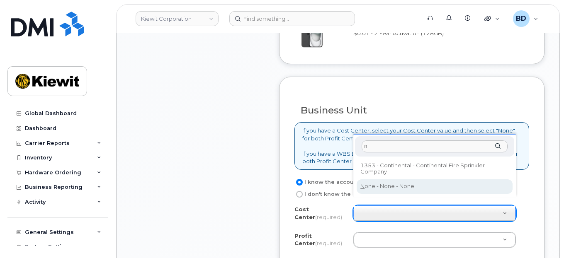
type input "n"
drag, startPoint x: 368, startPoint y: 187, endPoint x: 381, endPoint y: 214, distance: 31.0
type input "None"
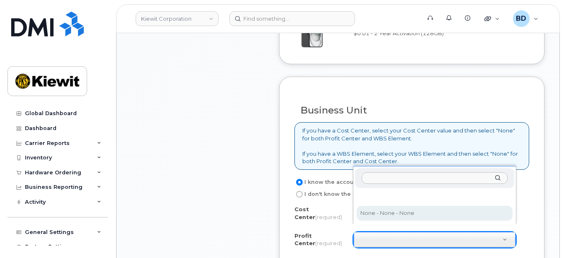
select select "None"
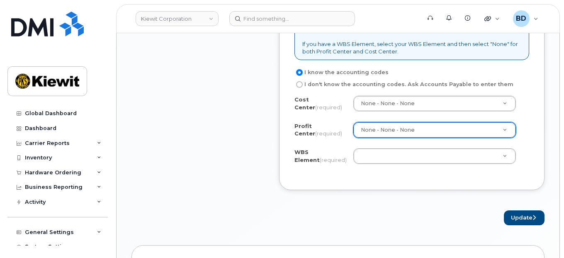
scroll to position [719, 0]
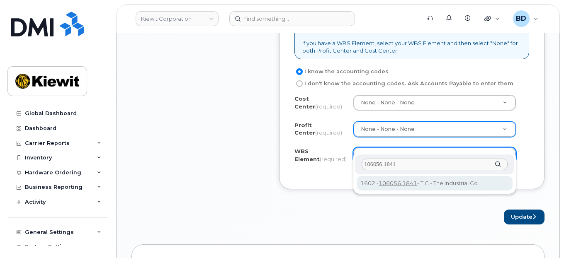
type input "106056.1841"
drag, startPoint x: 420, startPoint y: 182, endPoint x: 446, endPoint y: 184, distance: 26.6
type input "106056.1841"
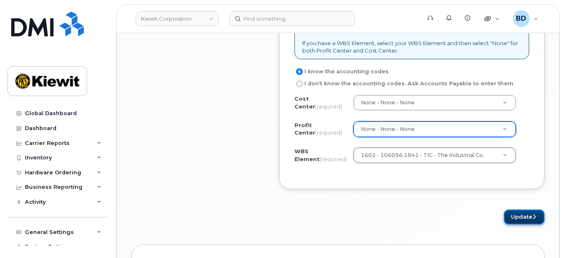
click at [527, 210] on button "Update" at bounding box center [524, 217] width 41 height 15
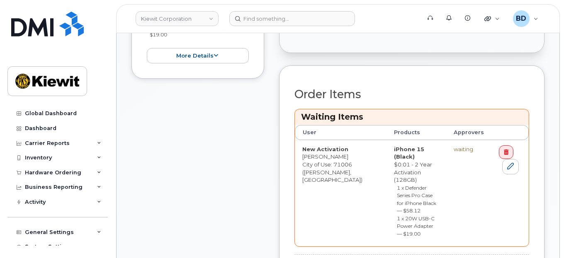
scroll to position [332, 0]
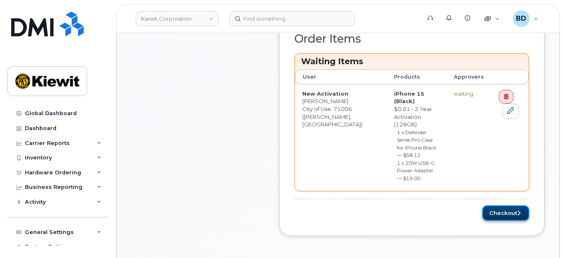
click at [497, 206] on button "Checkout" at bounding box center [505, 213] width 47 height 15
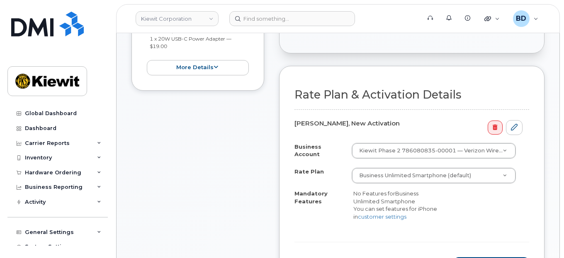
scroll to position [276, 0]
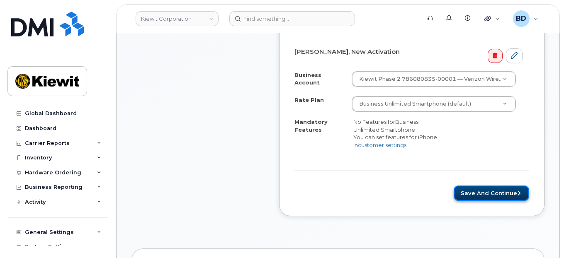
click at [487, 190] on button "Save and Continue" at bounding box center [492, 193] width 76 height 15
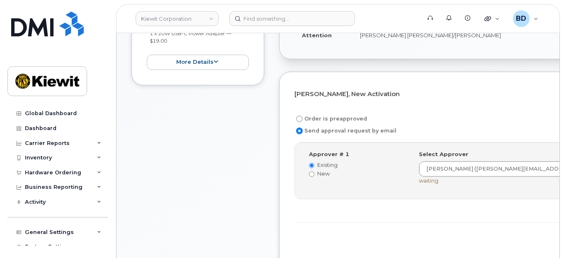
scroll to position [221, 0]
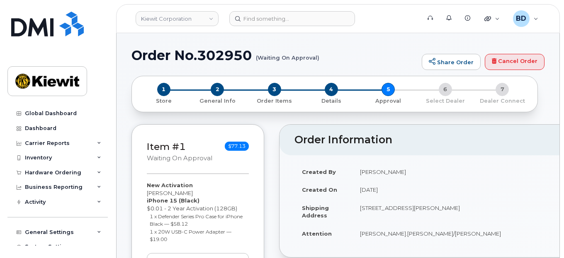
click at [216, 57] on h1 "Order No.302950 (Waiting On Approval)" at bounding box center [275, 55] width 286 height 15
copy h1 "302950"
